Goal: Transaction & Acquisition: Book appointment/travel/reservation

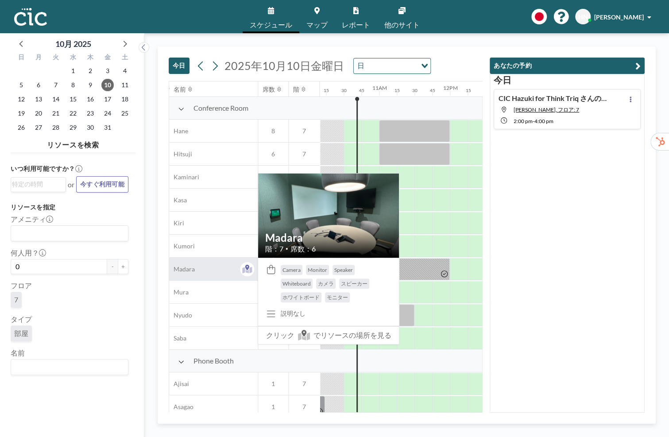
scroll to position [0, 726]
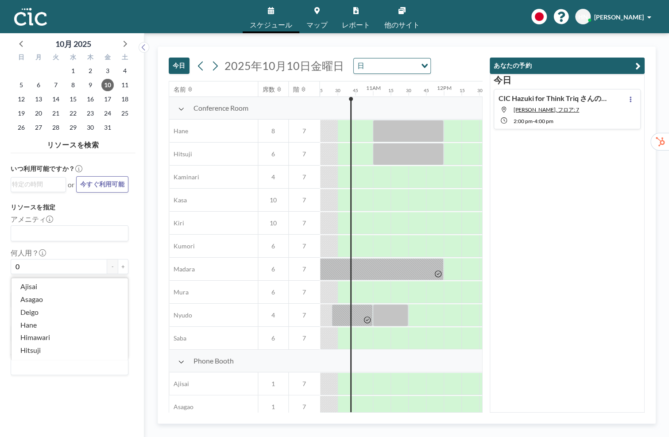
click at [87, 368] on input "Search for option" at bounding box center [67, 367] width 111 height 12
click at [66, 355] on li "Deigo" at bounding box center [70, 350] width 116 height 13
type input "Dei"
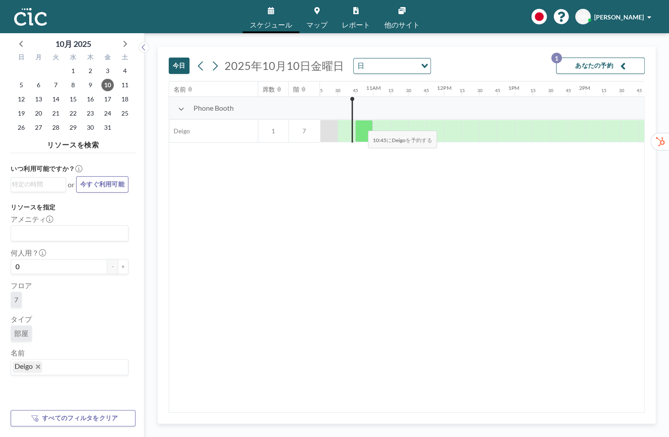
click at [361, 124] on div at bounding box center [364, 131] width 18 height 22
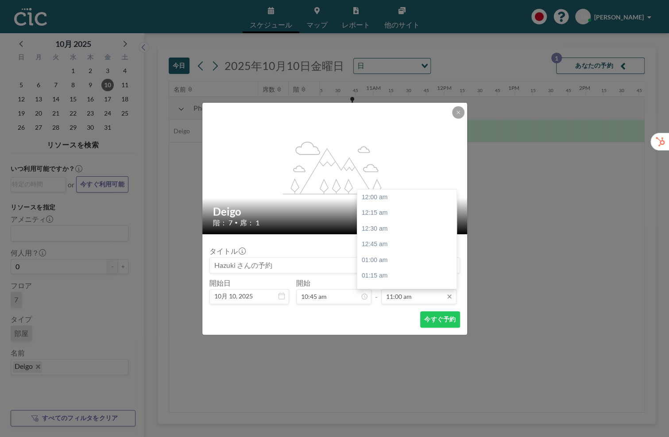
scroll to position [693, 0]
click at [415, 299] on input "11:00 am" at bounding box center [418, 296] width 75 height 15
click at [402, 213] on div "11:15 am" at bounding box center [406, 213] width 99 height 16
type input "11:15 am"
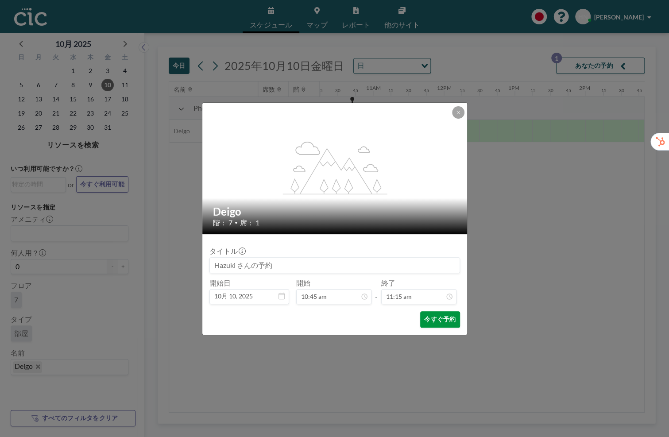
scroll to position [709, 0]
click at [440, 316] on button "今すぐ予約" at bounding box center [439, 319] width 39 height 16
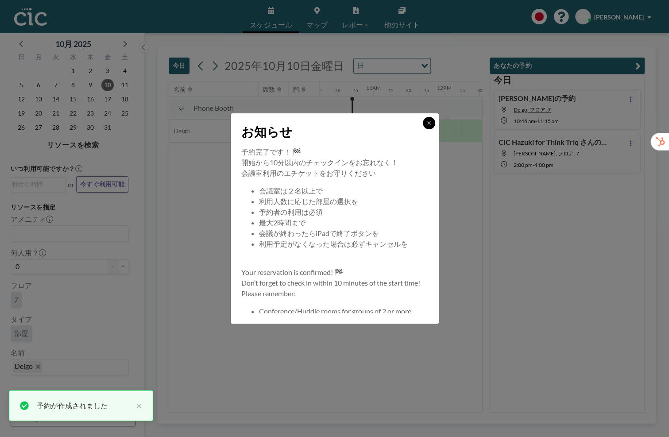
click at [429, 127] on button at bounding box center [429, 123] width 12 height 12
